Goal: Information Seeking & Learning: Find specific fact

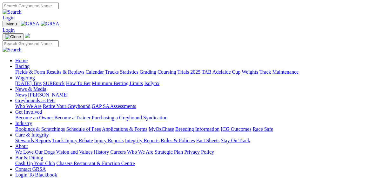
click at [15, 69] on link "Fields & Form" at bounding box center [30, 71] width 30 height 5
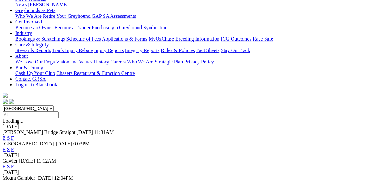
scroll to position [127, 0]
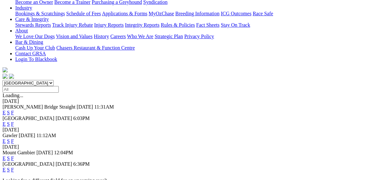
click at [14, 167] on link "F" at bounding box center [12, 169] width 3 height 5
